Goal: Find contact information: Find contact information

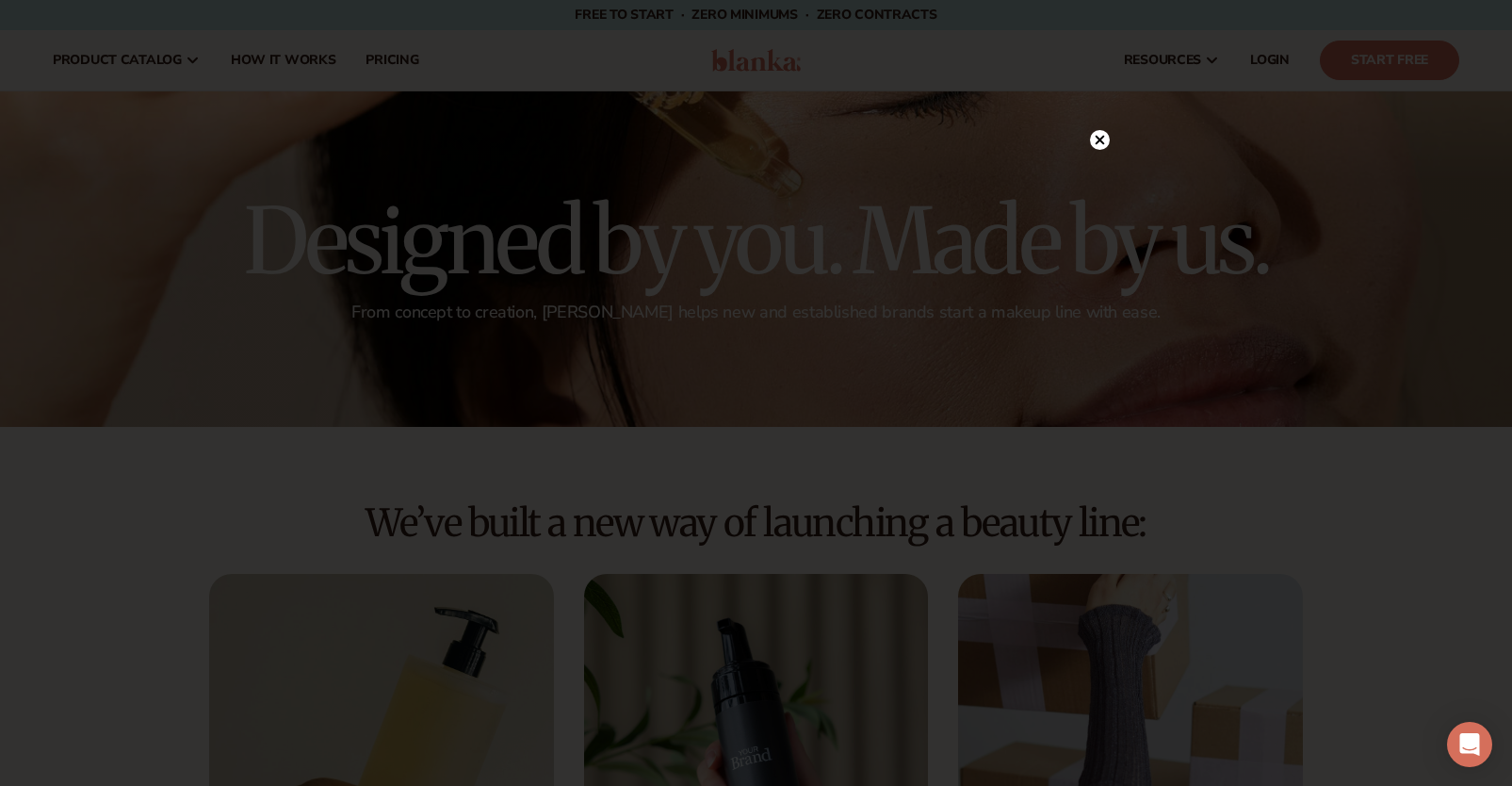
click at [1095, 142] on icon at bounding box center [1099, 140] width 10 height 10
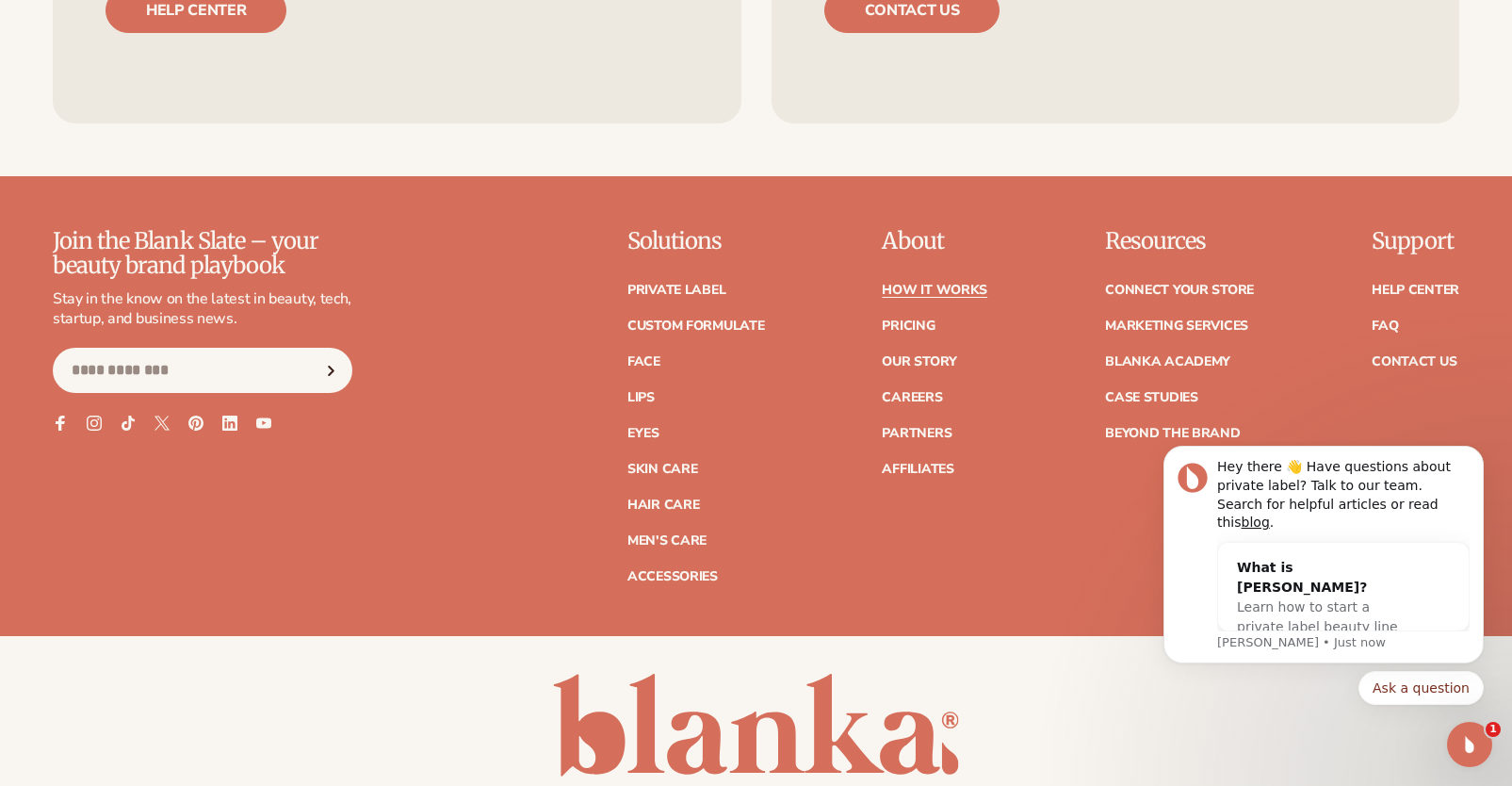
scroll to position [4513, 0]
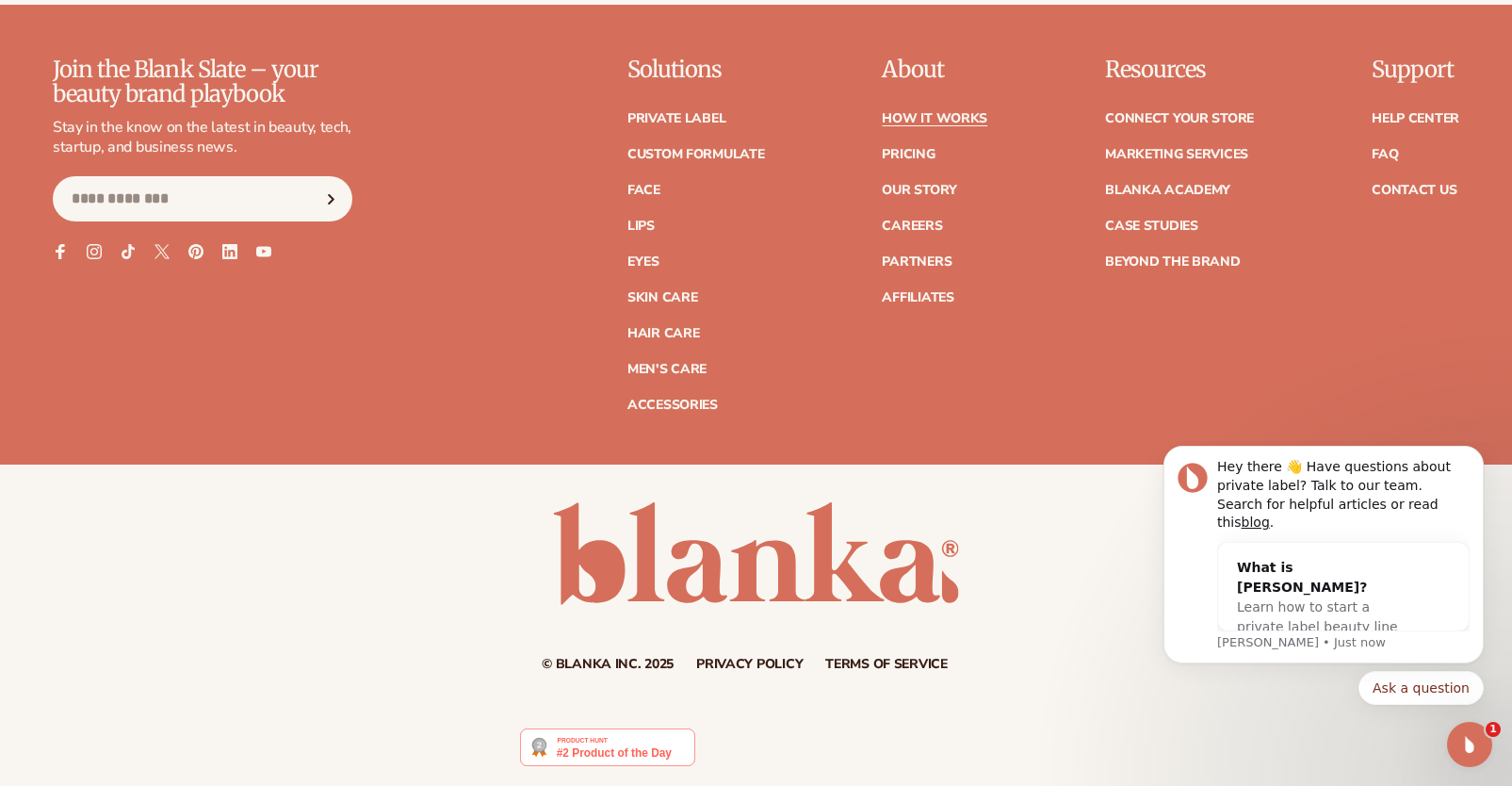
click at [914, 78] on p "About" at bounding box center [934, 69] width 106 height 25
click at [1414, 190] on link "Contact Us" at bounding box center [1413, 190] width 85 height 13
click at [933, 300] on link "Affiliates" at bounding box center [917, 298] width 71 height 13
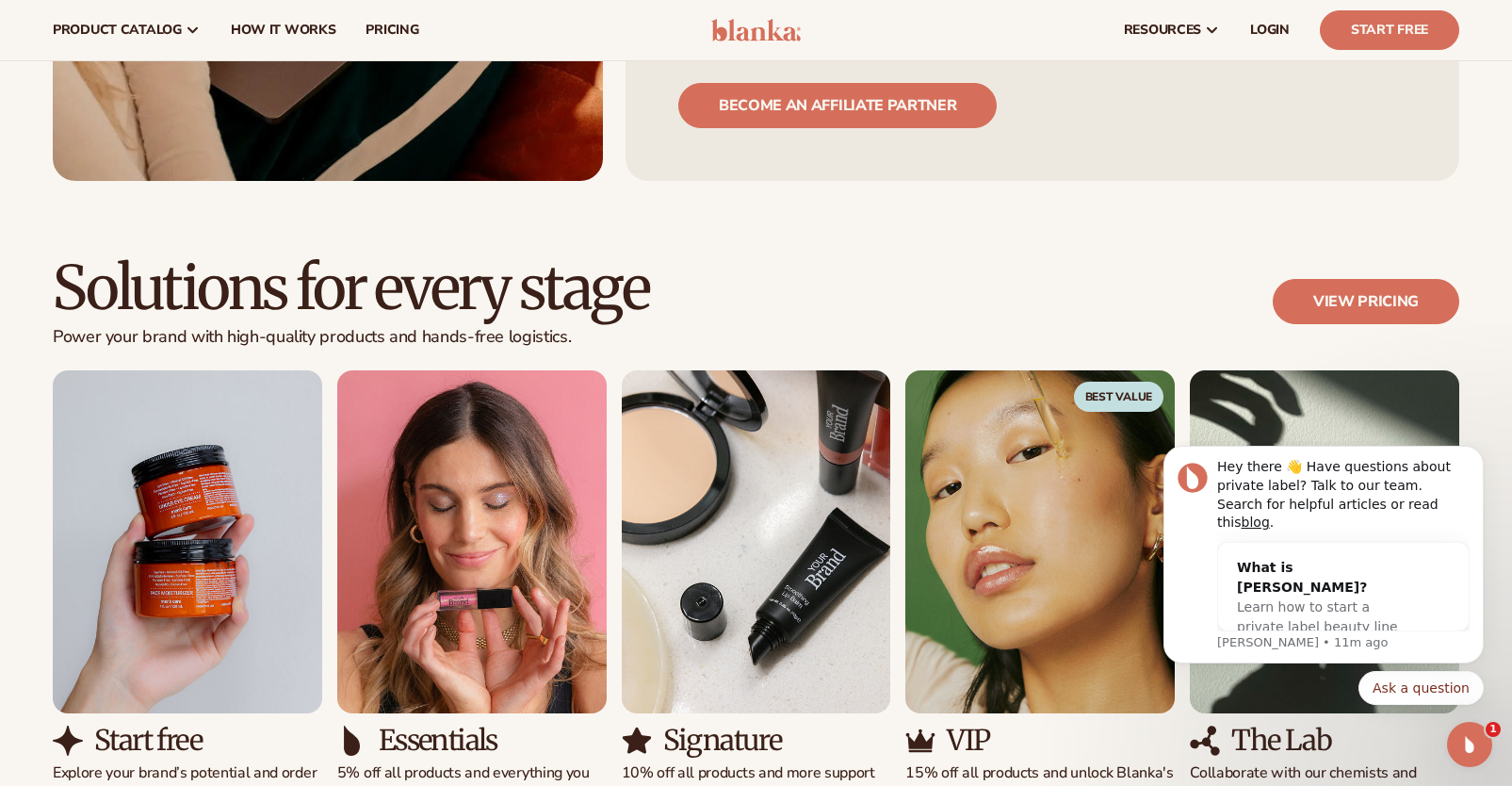
scroll to position [792, 0]
